Goal: Check status: Check status

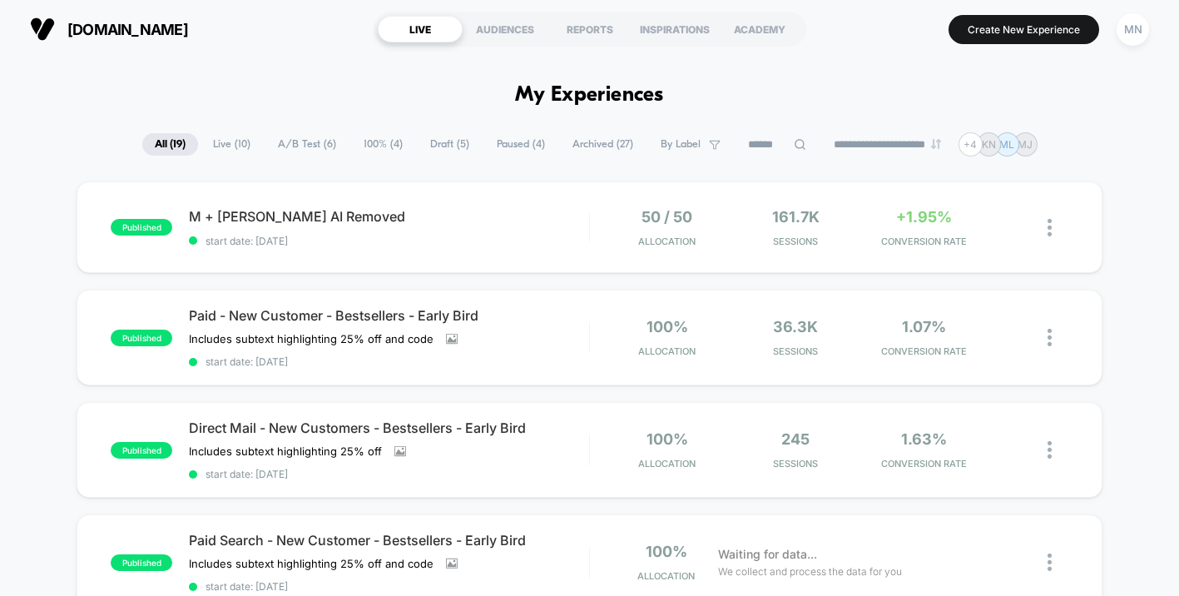
scroll to position [398, 0]
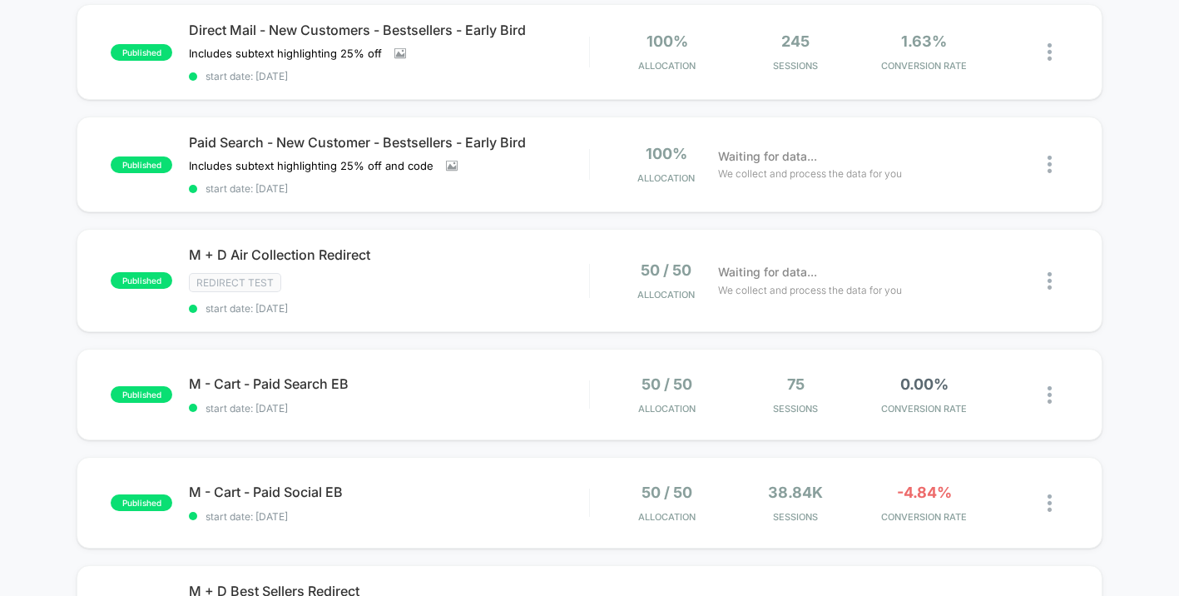
click at [52, 82] on div "published M + [PERSON_NAME] AI Removed start date: [DATE] 50 / 50 Allocation 16…" at bounding box center [589, 488] width 1179 height 1409
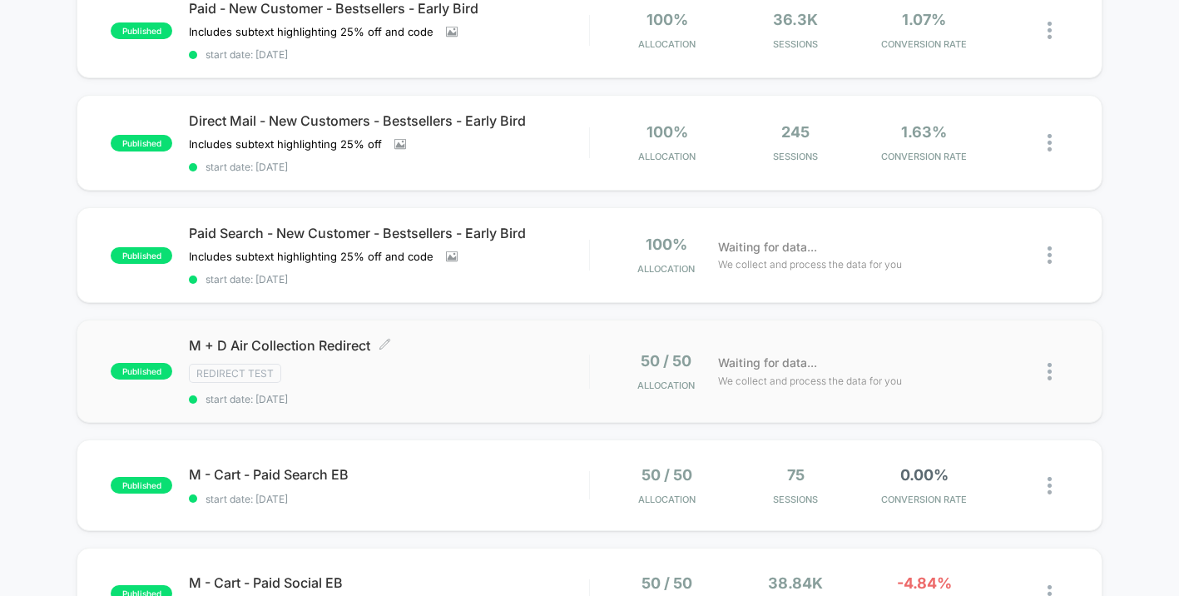
scroll to position [306, 0]
click at [507, 398] on span "start date: [DATE]" at bounding box center [389, 400] width 400 height 12
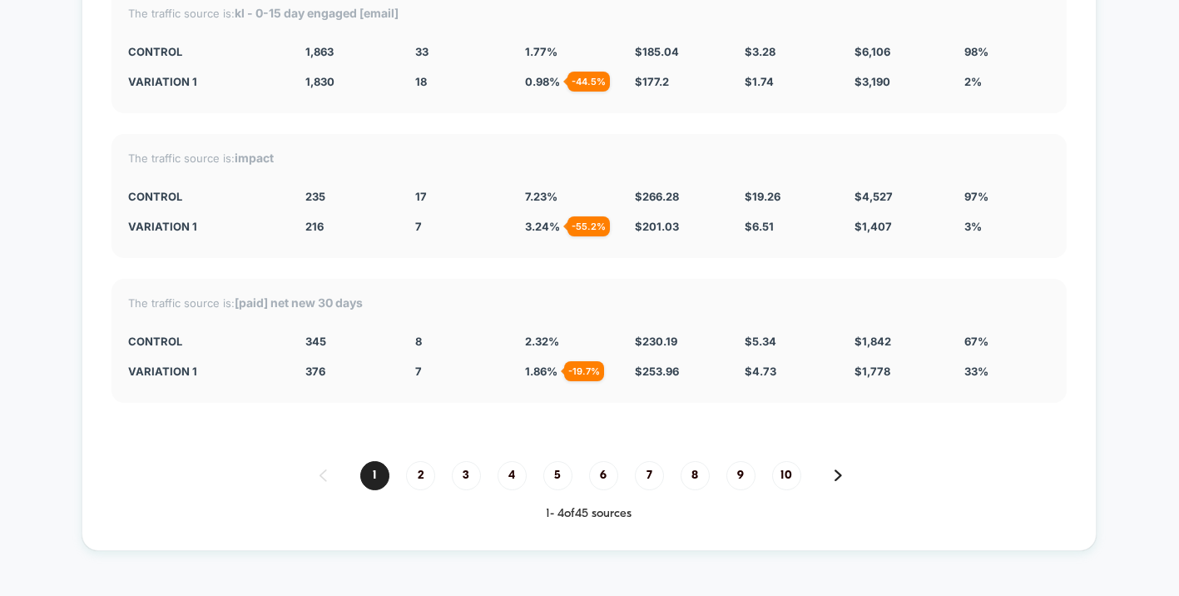
scroll to position [2729, 0]
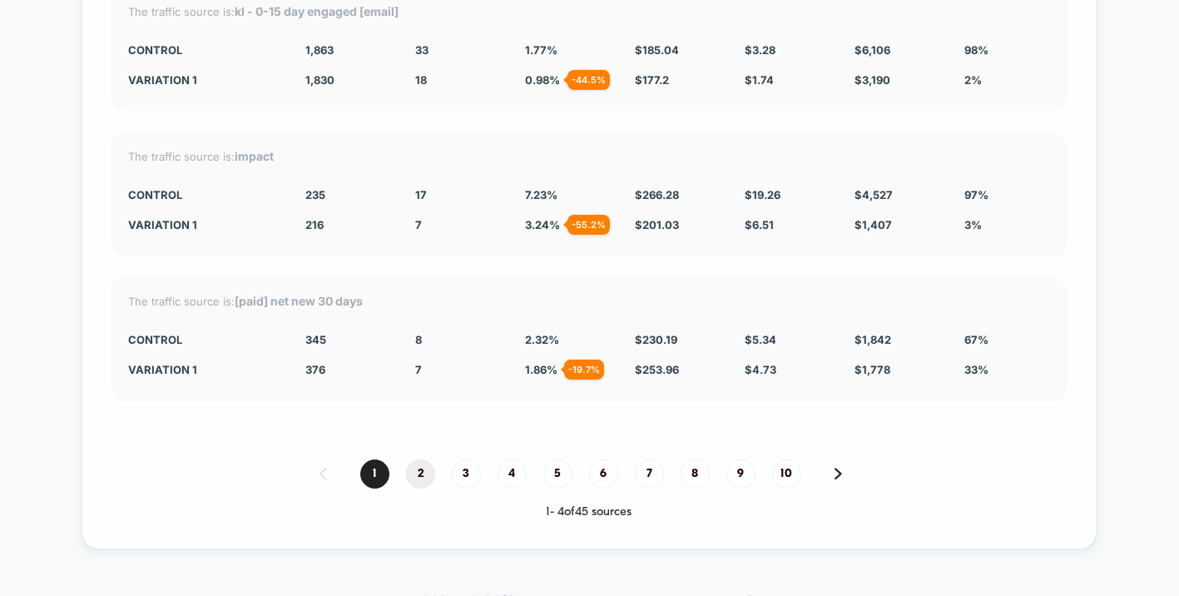
click at [424, 459] on span "2" at bounding box center [420, 473] width 29 height 29
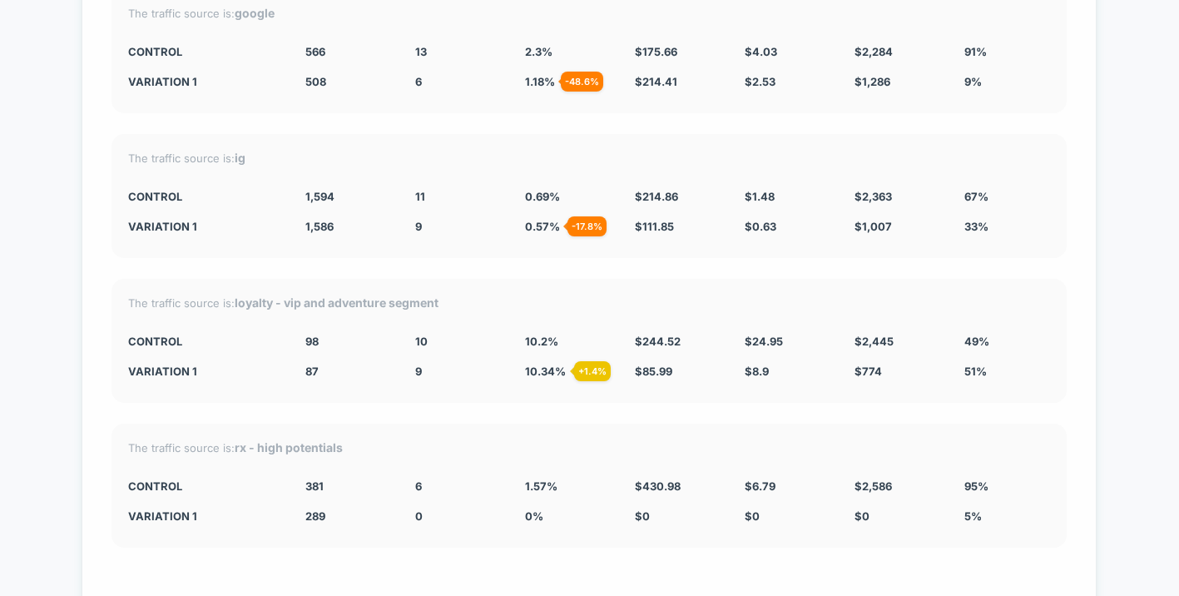
scroll to position [2860, 0]
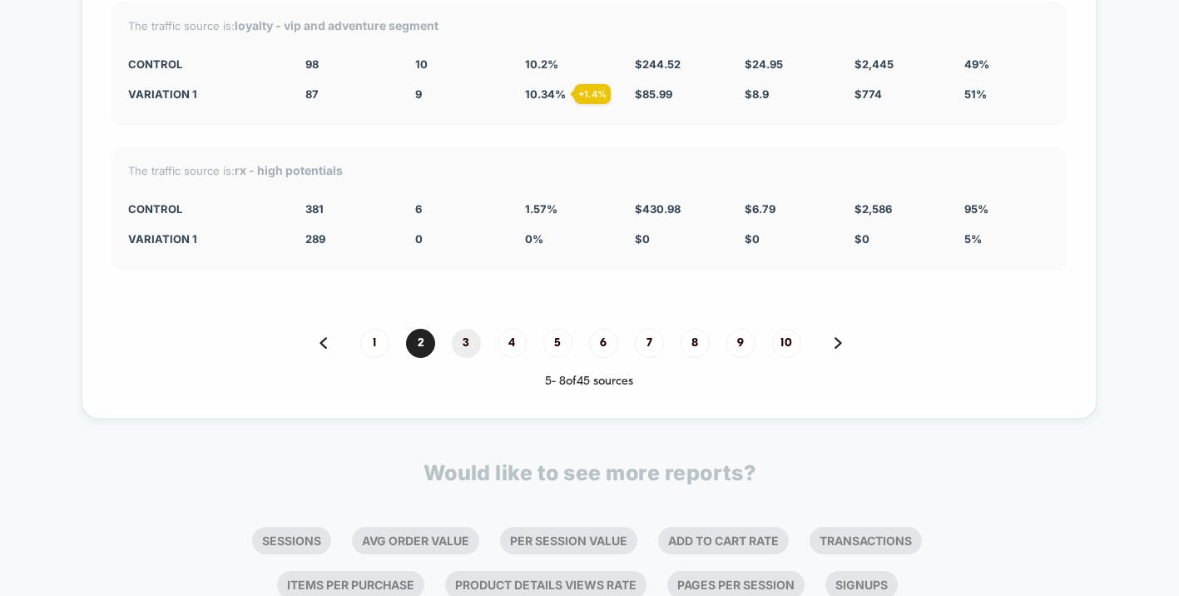
click at [465, 329] on span "3" at bounding box center [466, 343] width 29 height 29
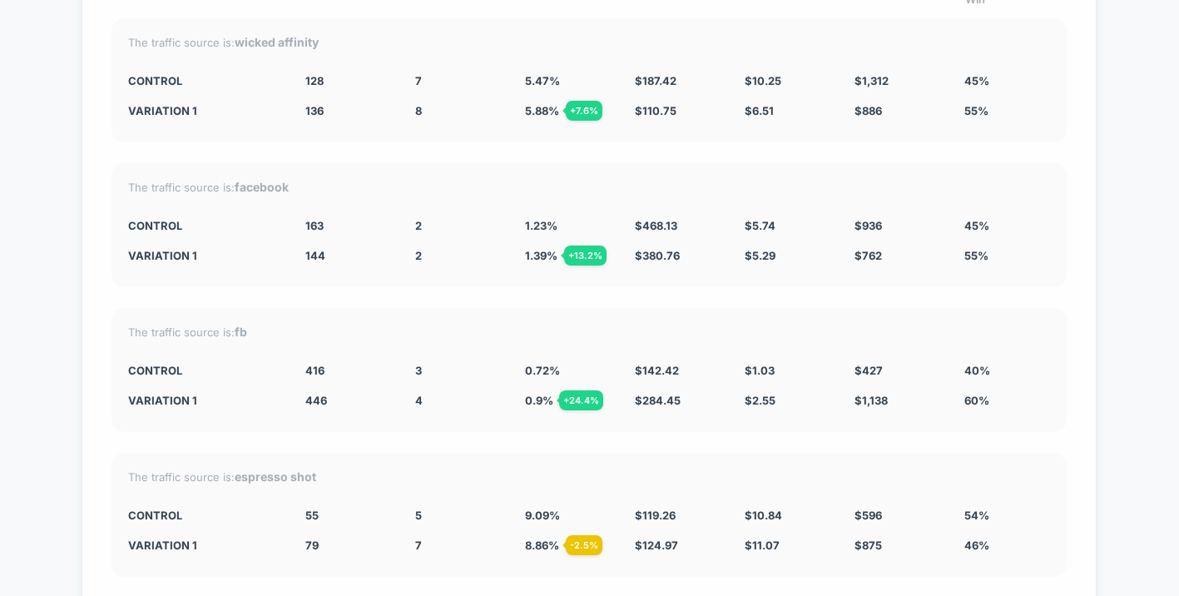
scroll to position [2750, 0]
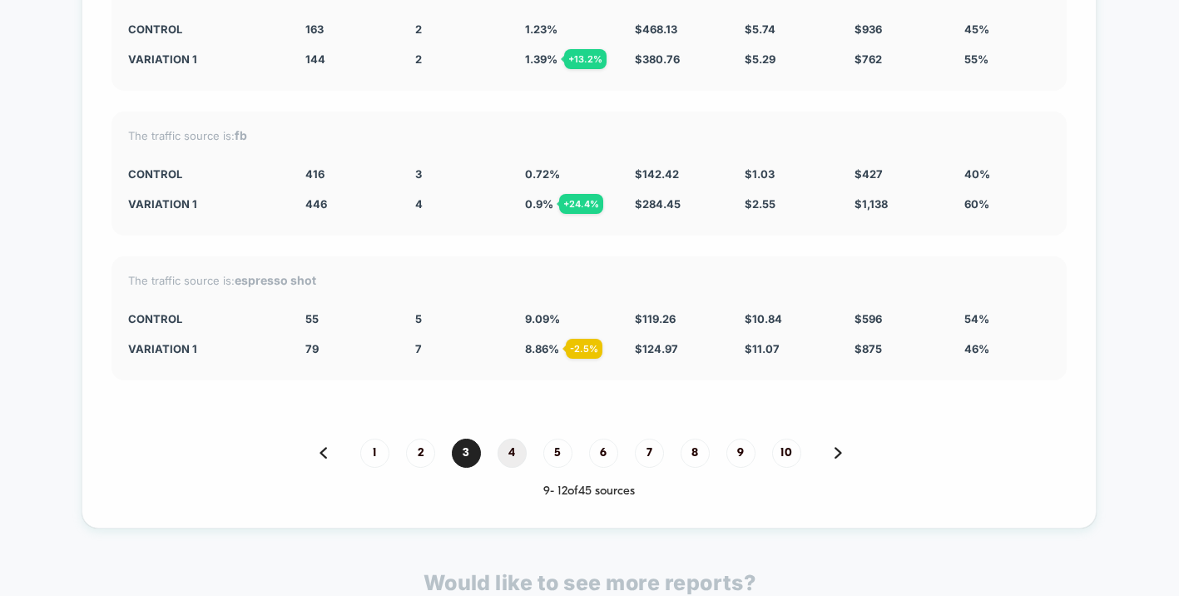
click at [523, 439] on span "4" at bounding box center [512, 453] width 29 height 29
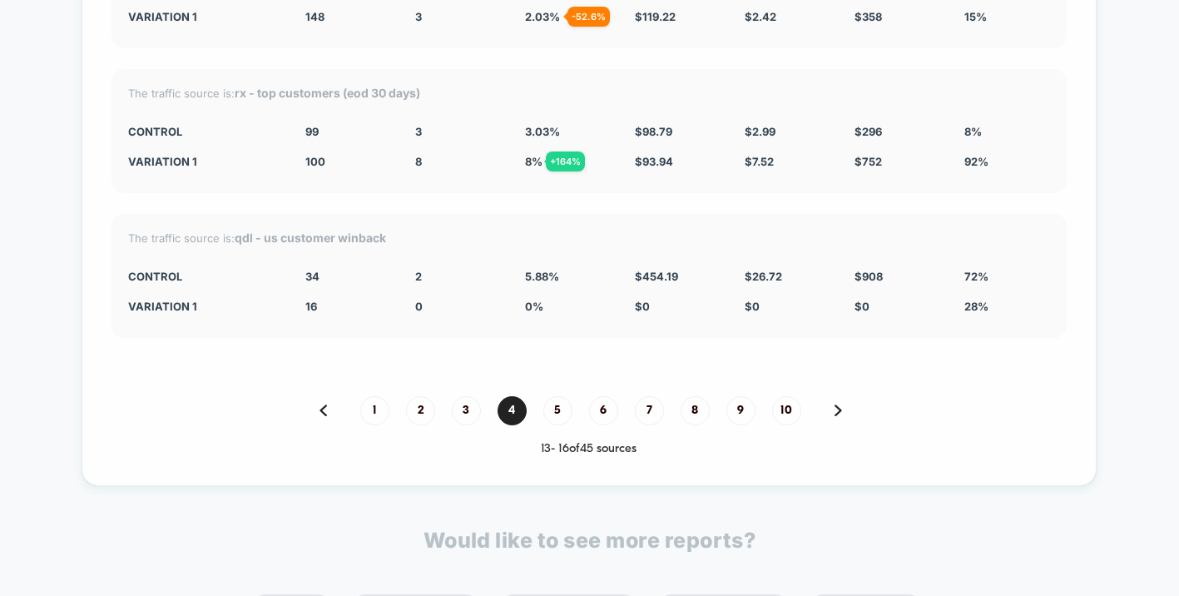
scroll to position [2798, 0]
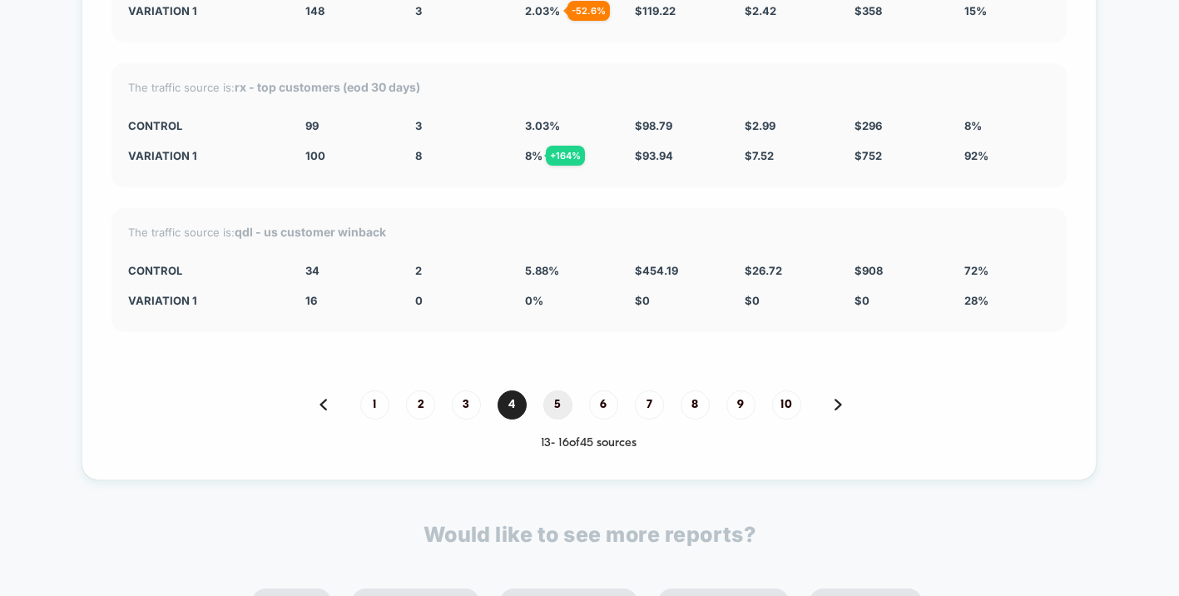
click at [557, 390] on span "5" at bounding box center [557, 404] width 29 height 29
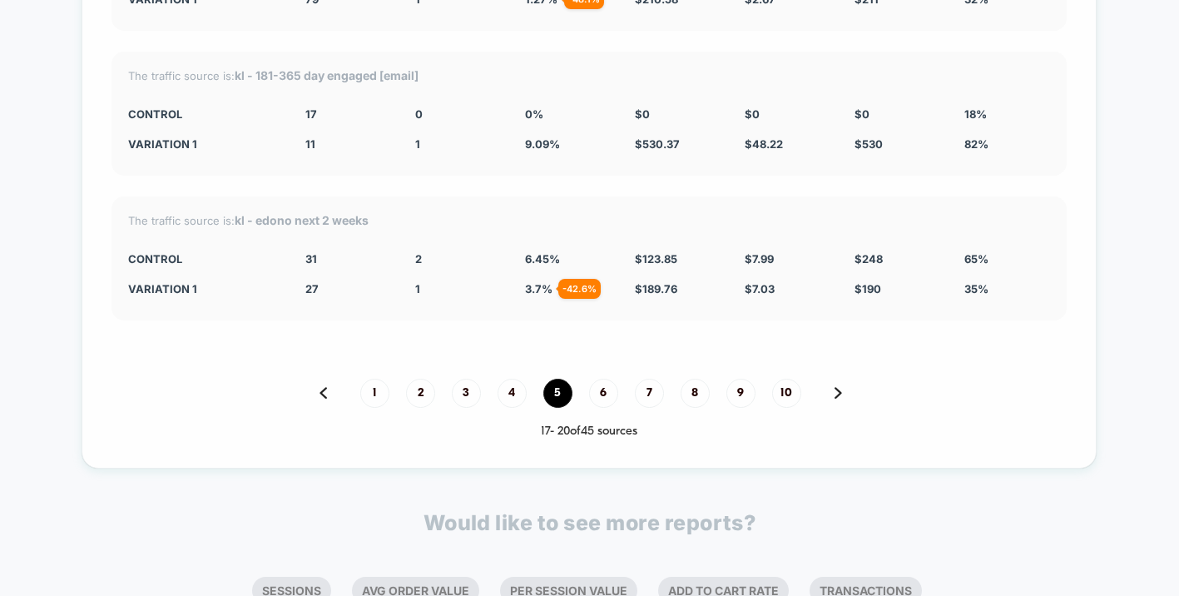
scroll to position [3029, 0]
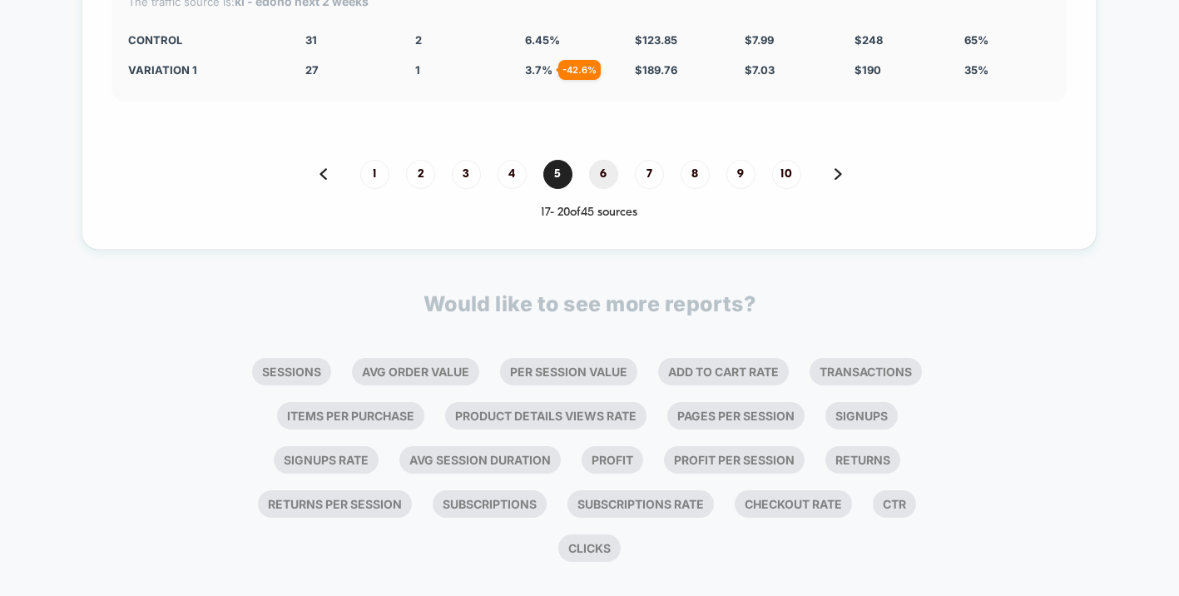
click at [608, 160] on span "6" at bounding box center [603, 174] width 29 height 29
click at [647, 160] on span "7" at bounding box center [649, 174] width 29 height 29
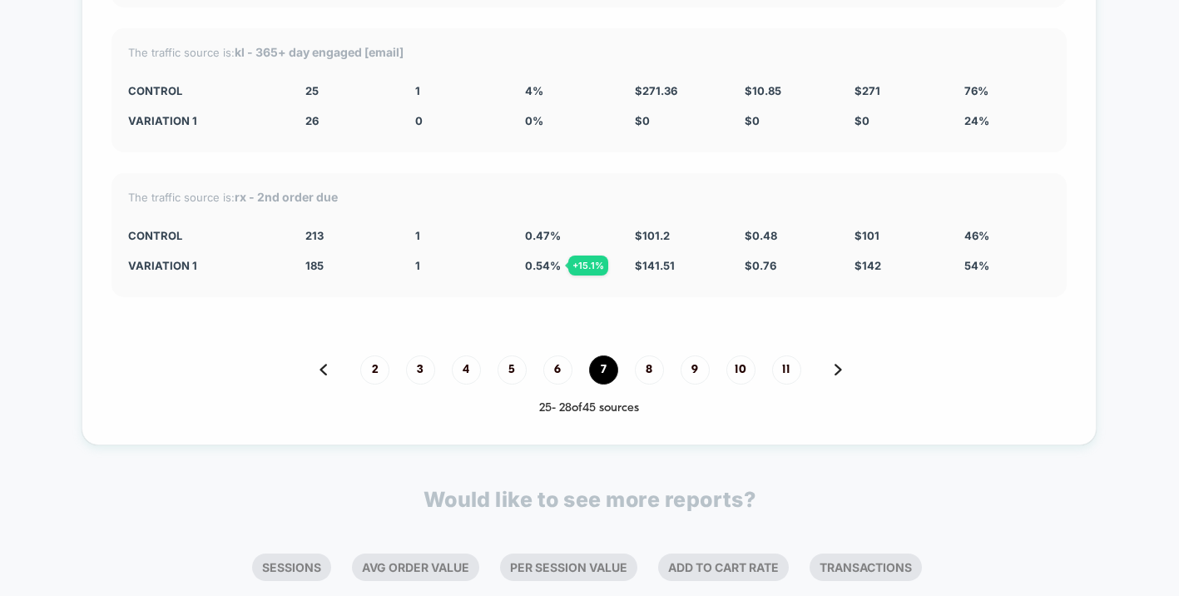
scroll to position [2904, 0]
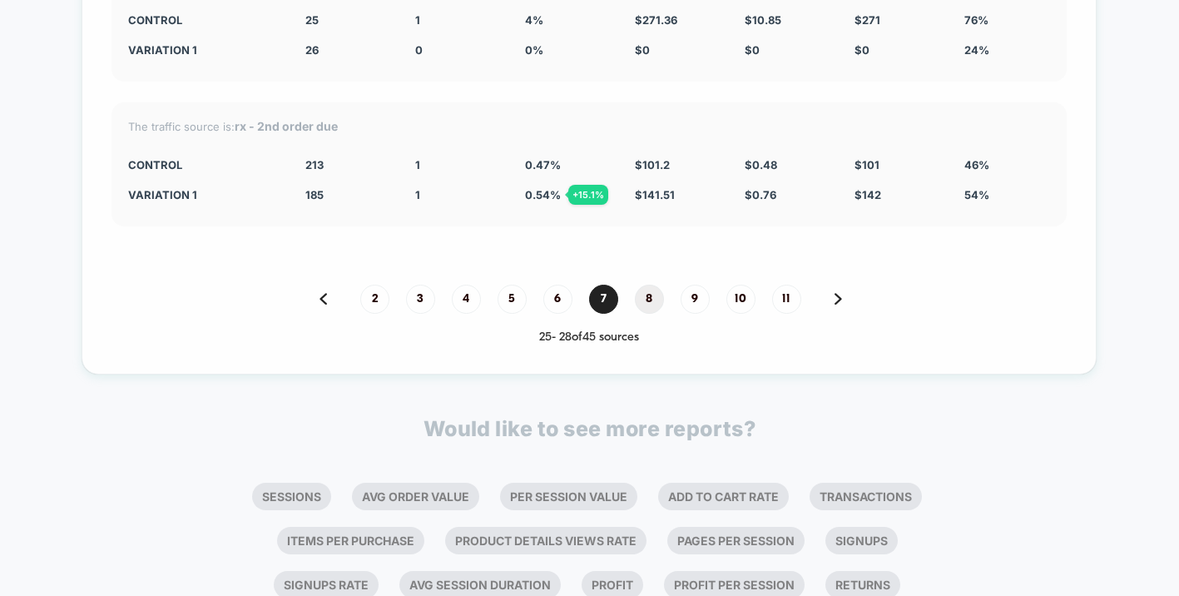
click at [652, 285] on span "8" at bounding box center [649, 299] width 29 height 29
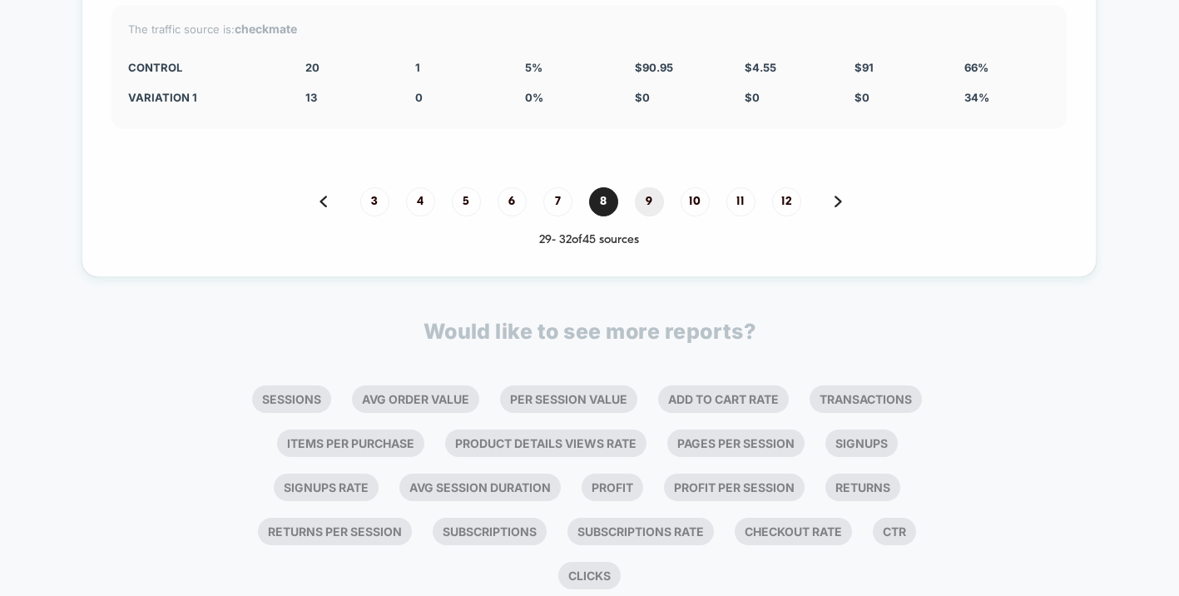
scroll to position [3029, 0]
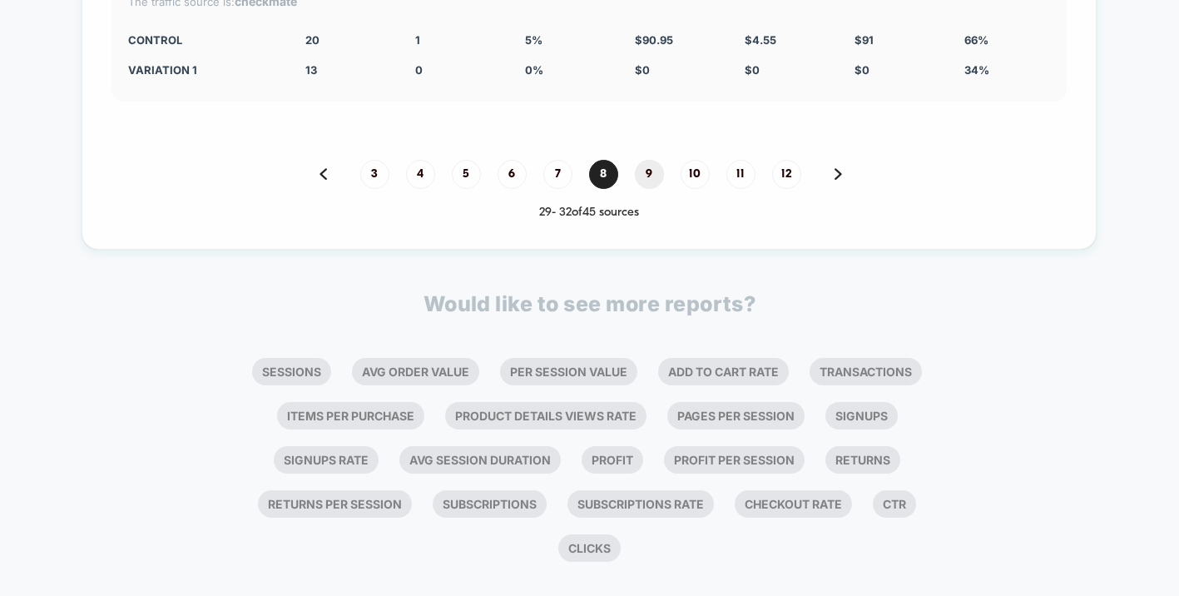
click at [656, 160] on span "9" at bounding box center [649, 174] width 29 height 29
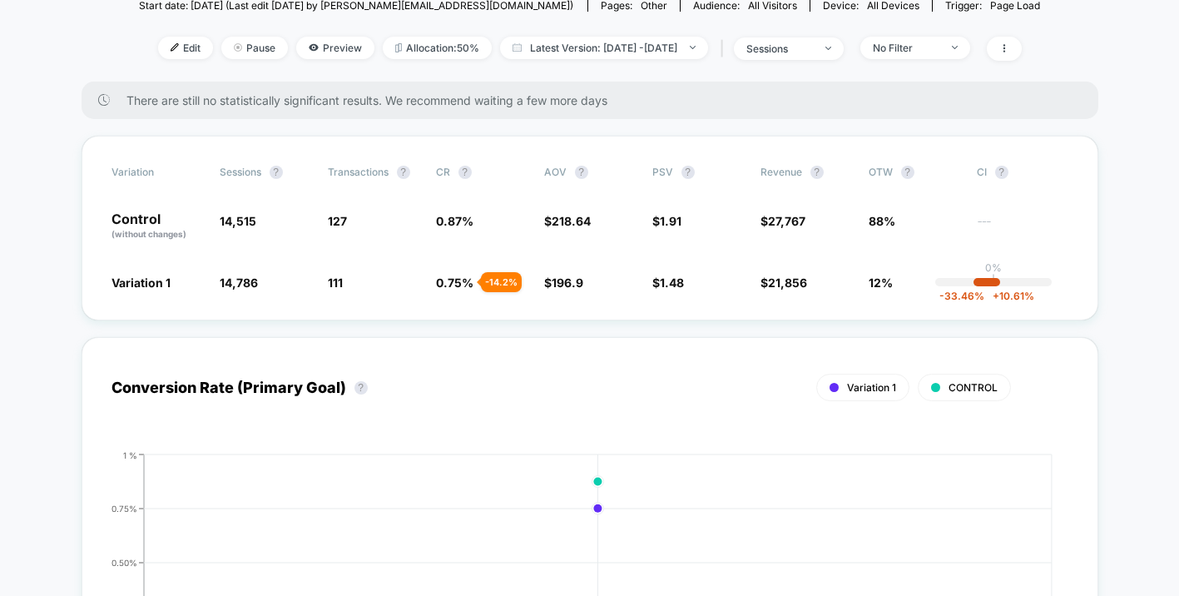
scroll to position [0, 0]
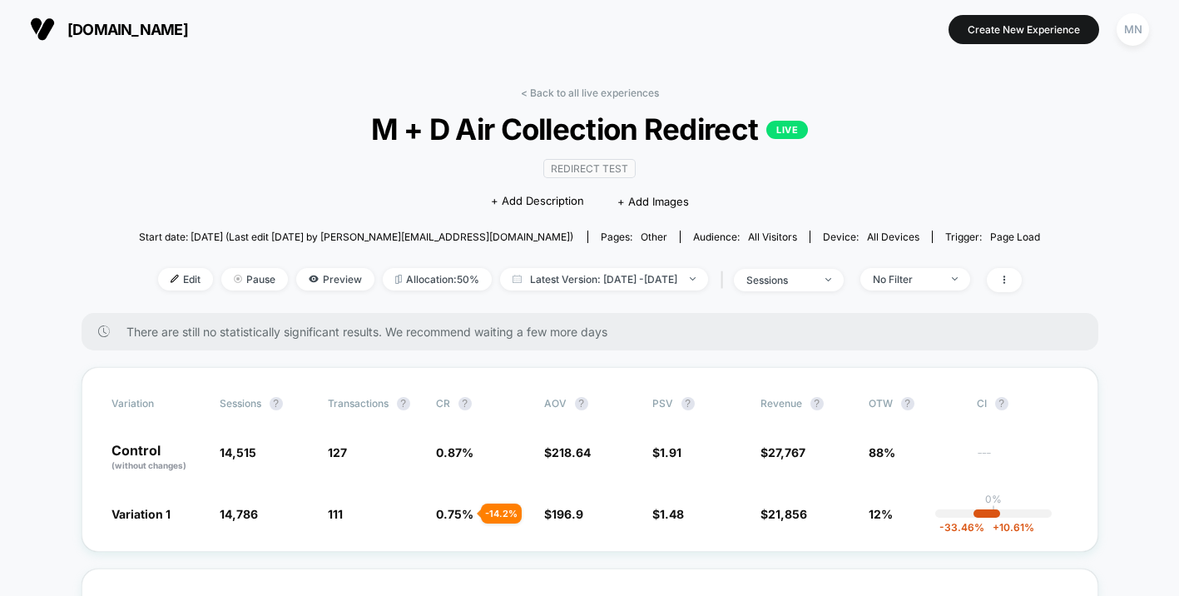
click at [132, 27] on span "[DOMAIN_NAME]" at bounding box center [127, 29] width 121 height 17
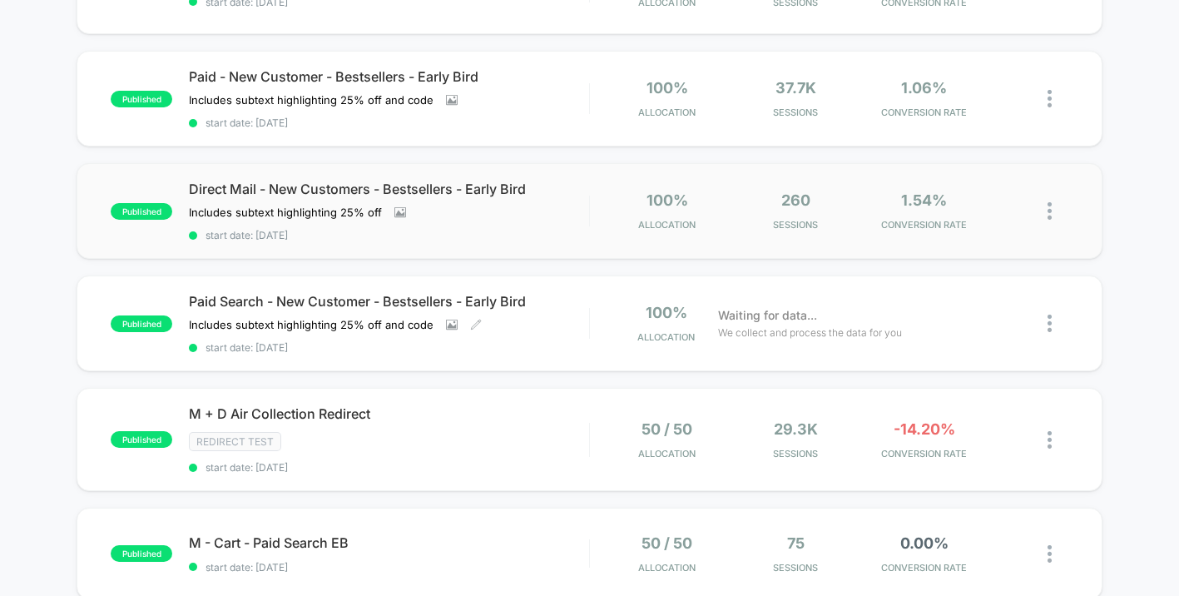
scroll to position [305, 0]
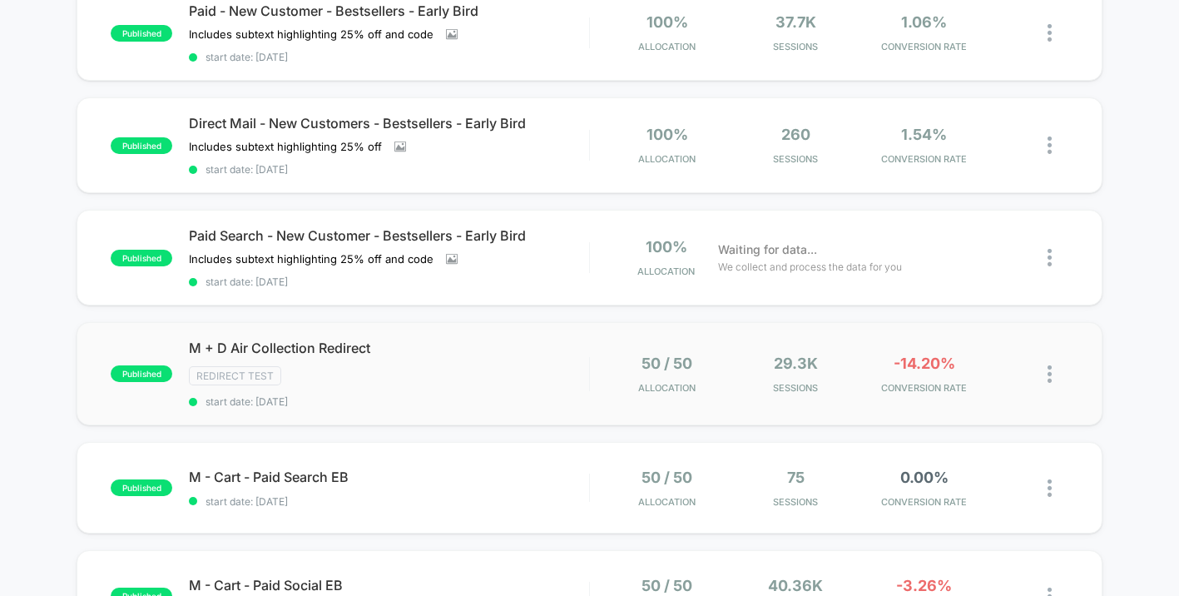
click at [1051, 377] on img at bounding box center [1050, 373] width 4 height 17
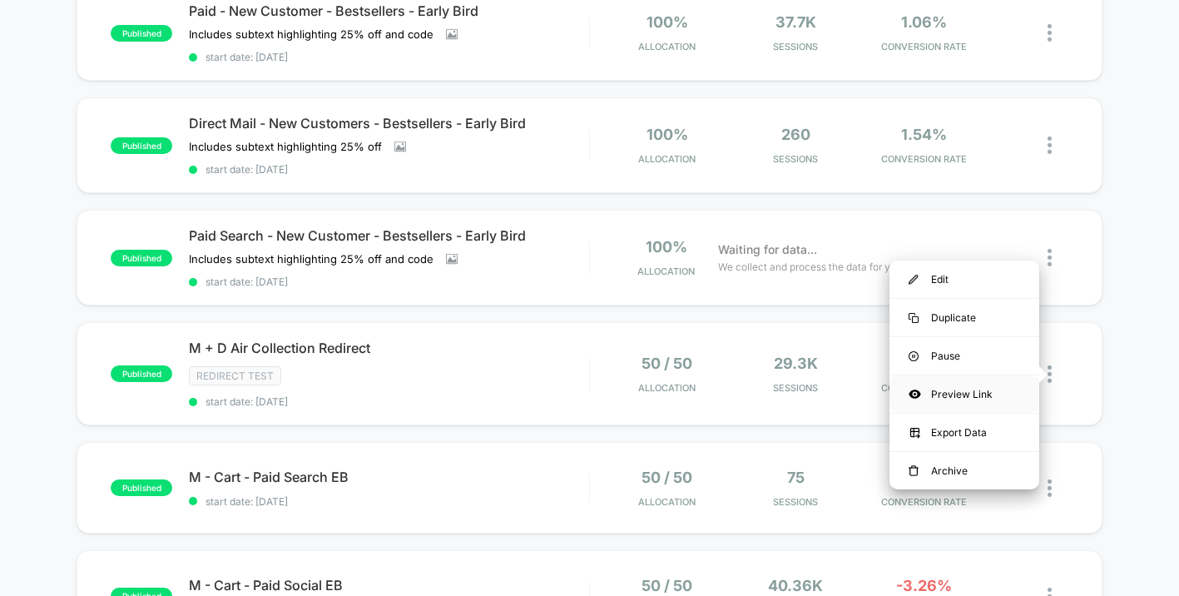
click at [945, 392] on div "Preview Link" at bounding box center [965, 393] width 150 height 37
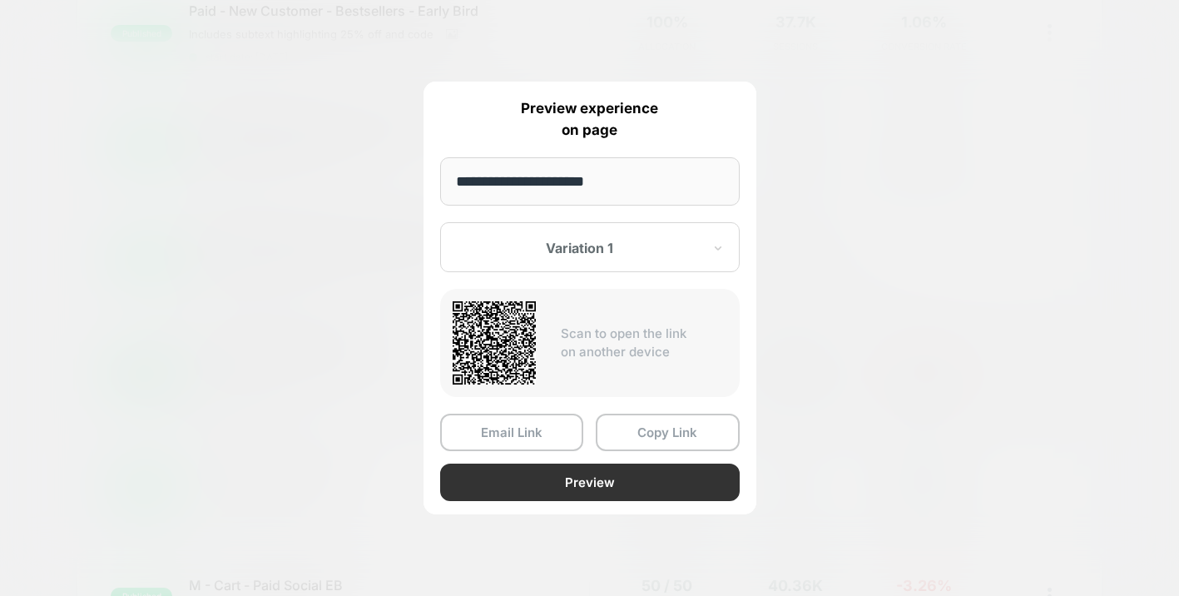
click at [639, 489] on button "Preview" at bounding box center [590, 482] width 300 height 37
